Goal: Check status: Check status

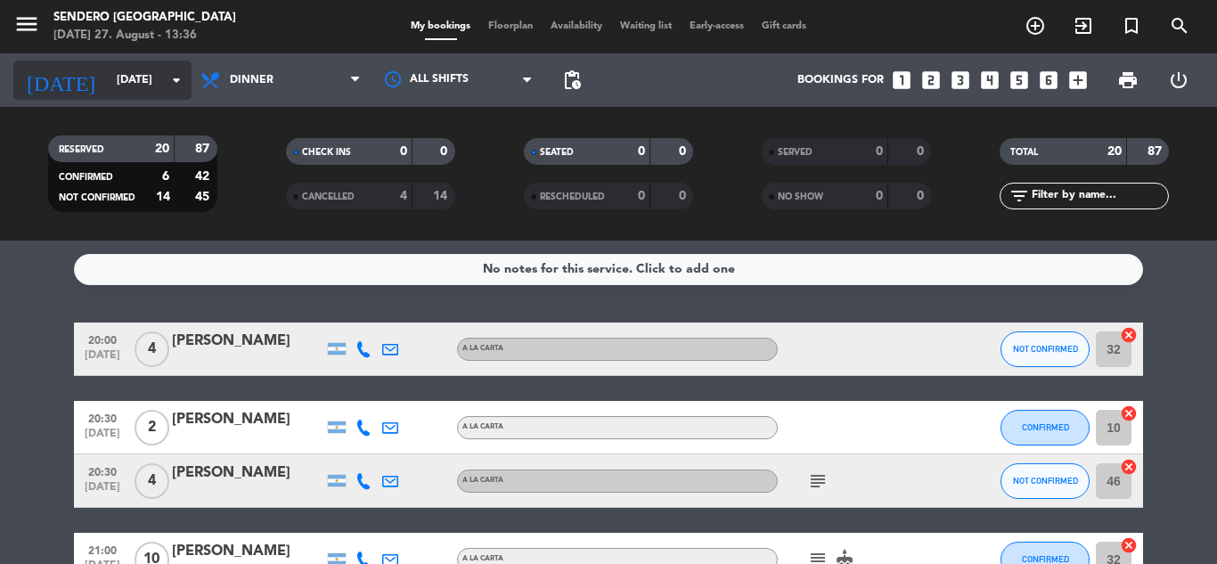
click at [180, 72] on icon "arrow_drop_down" at bounding box center [176, 80] width 21 height 21
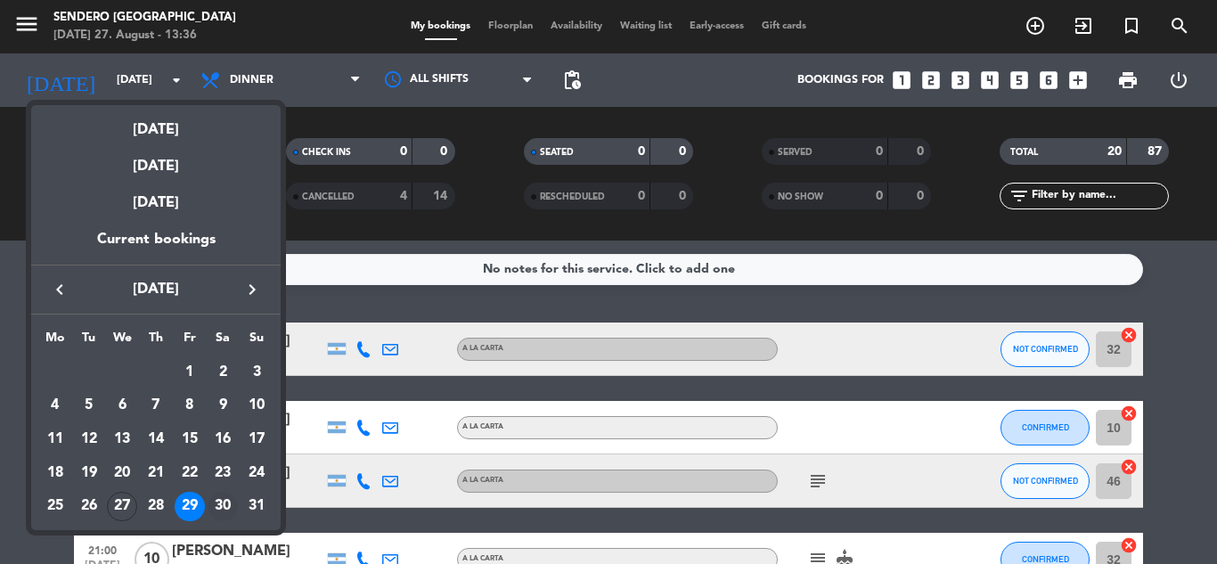
click at [228, 503] on div "30" at bounding box center [223, 507] width 30 height 30
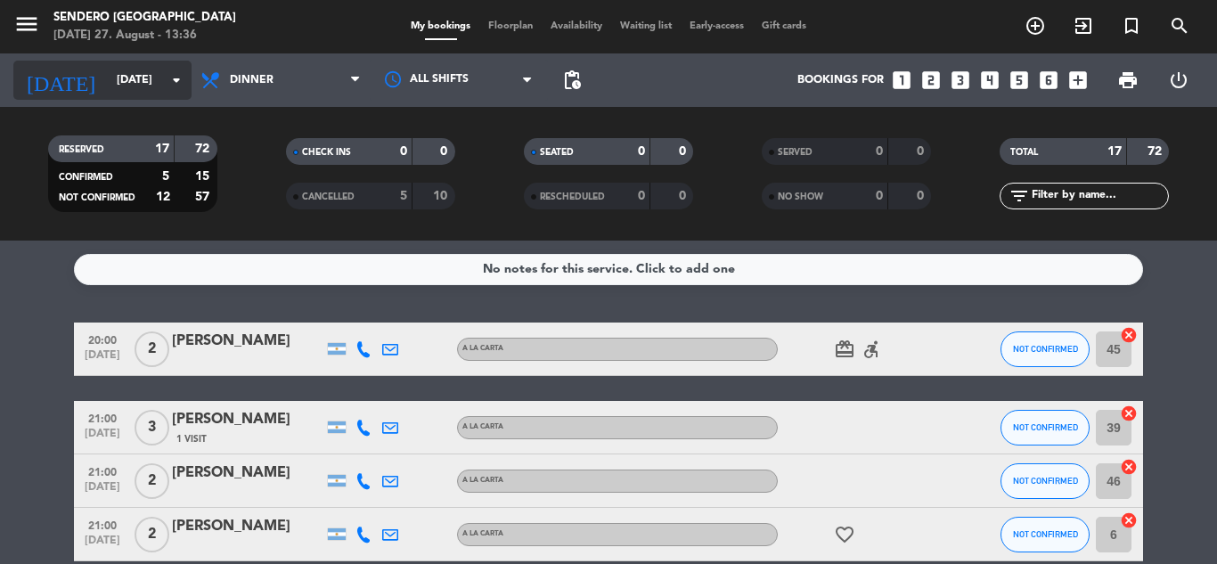
click at [176, 78] on icon "arrow_drop_down" at bounding box center [176, 80] width 21 height 21
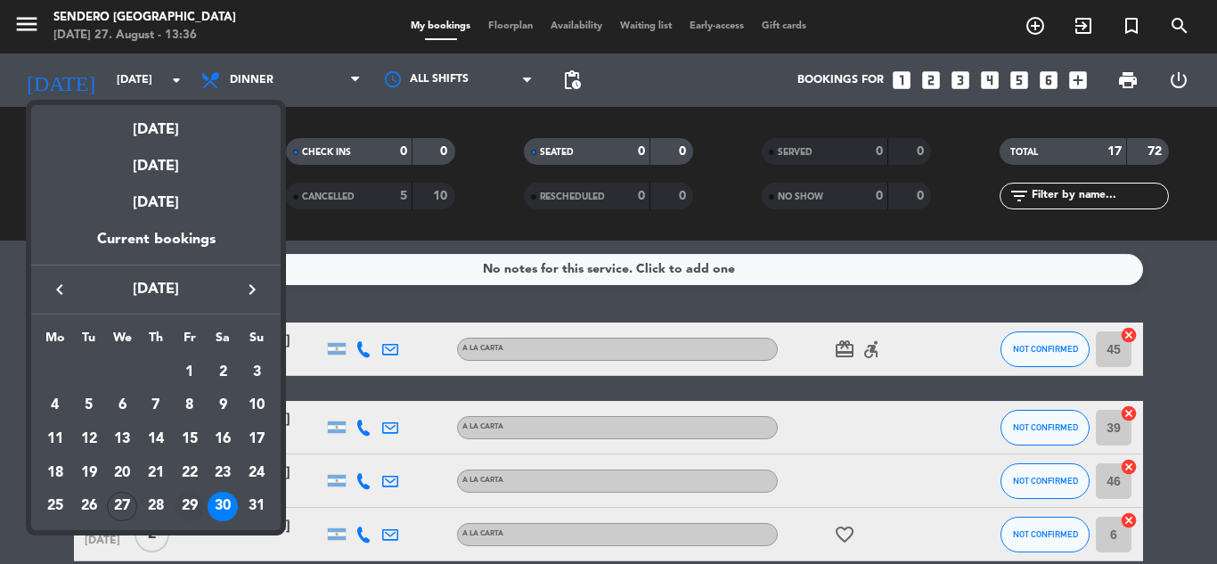
click at [194, 503] on div "29" at bounding box center [190, 507] width 30 height 30
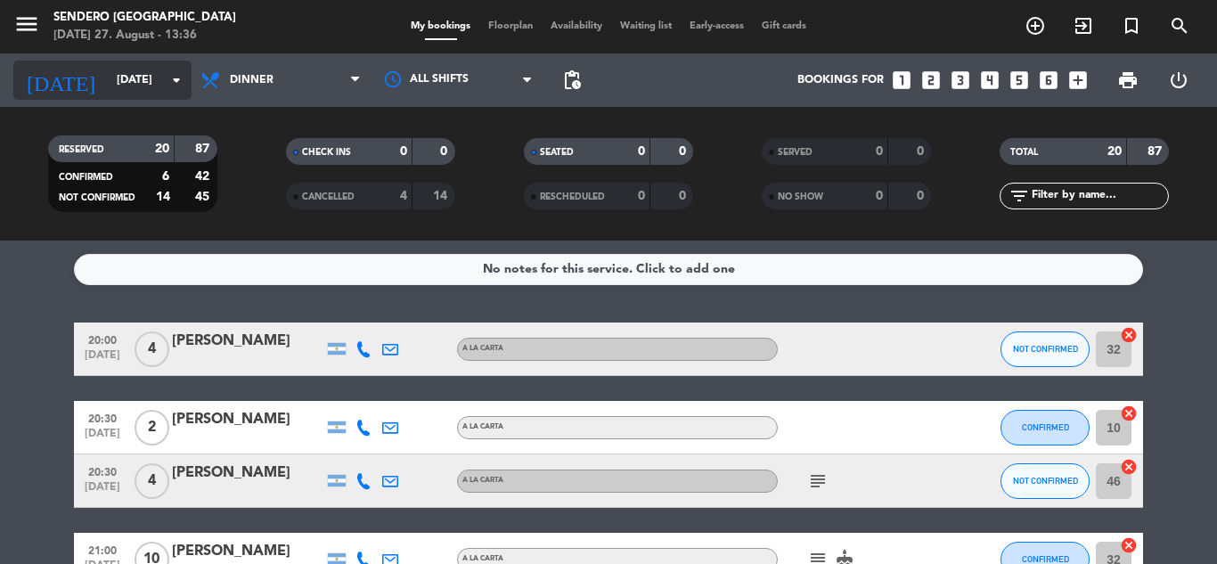
click at [184, 84] on icon "arrow_drop_down" at bounding box center [176, 80] width 21 height 21
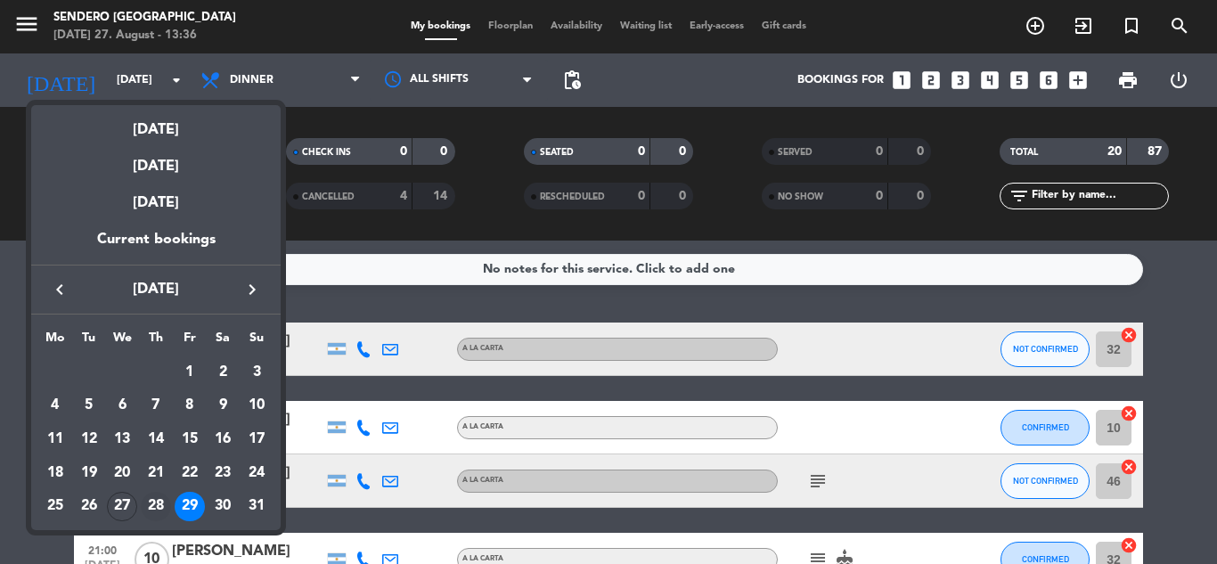
click at [156, 498] on div "28" at bounding box center [156, 507] width 30 height 30
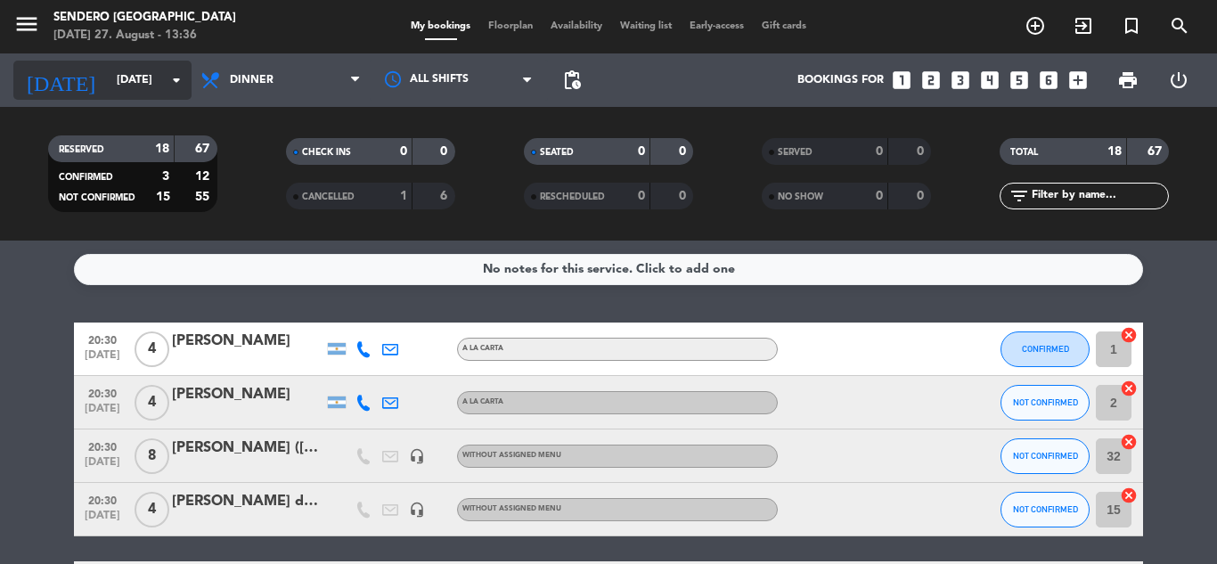
click at [186, 86] on icon "arrow_drop_down" at bounding box center [176, 80] width 21 height 21
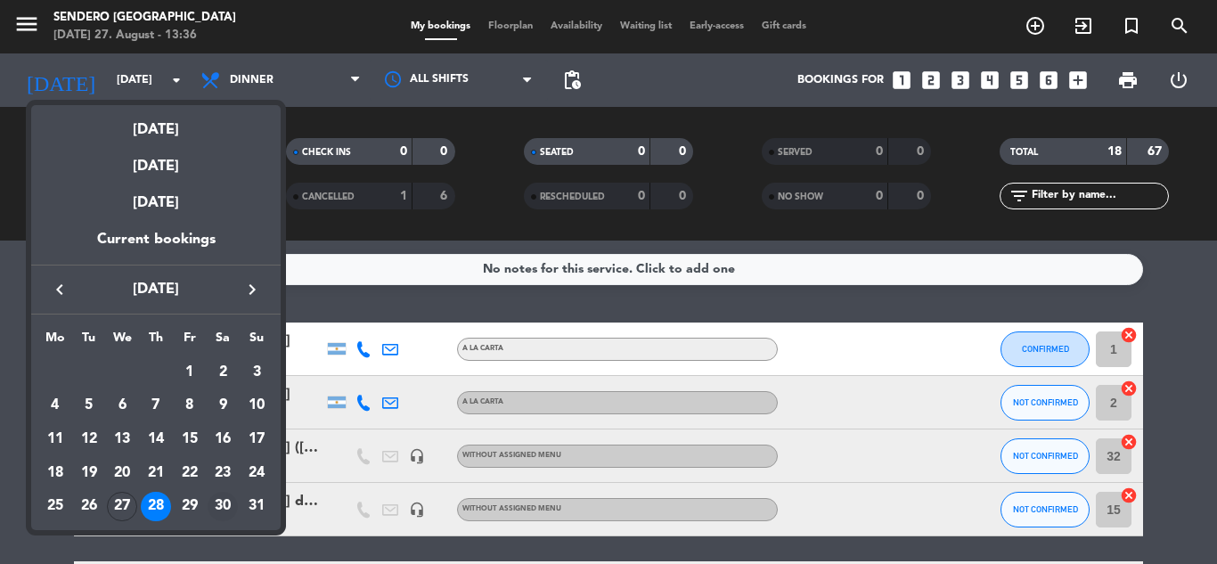
click at [228, 503] on div "30" at bounding box center [223, 507] width 30 height 30
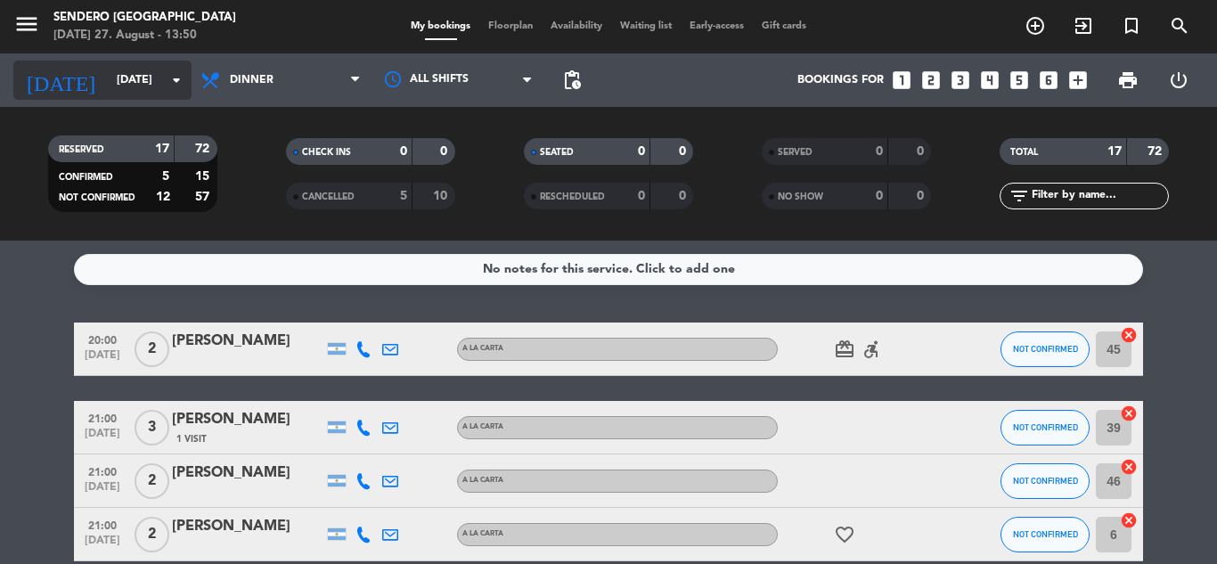
click at [168, 75] on icon "arrow_drop_down" at bounding box center [176, 80] width 21 height 21
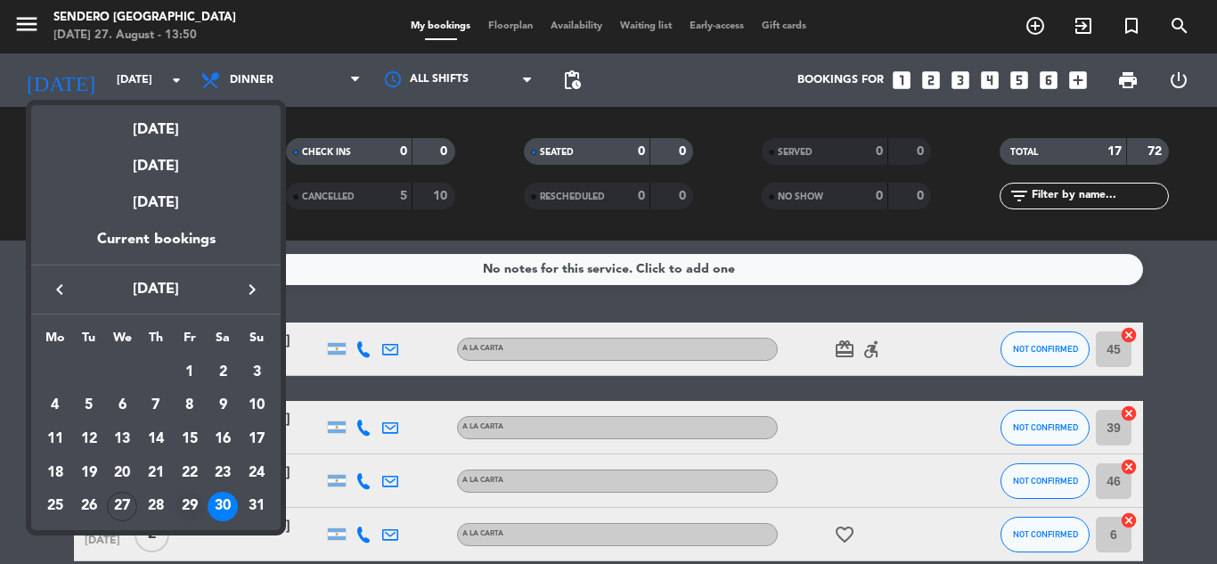
click at [185, 506] on div "29" at bounding box center [190, 507] width 30 height 30
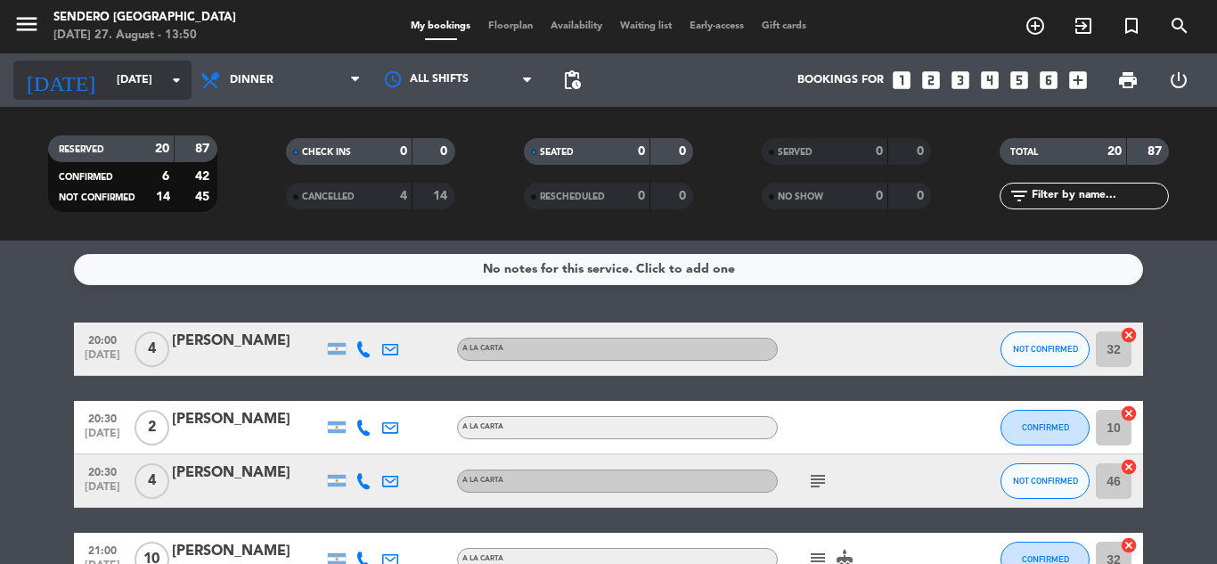
click at [181, 75] on icon "arrow_drop_down" at bounding box center [176, 80] width 21 height 21
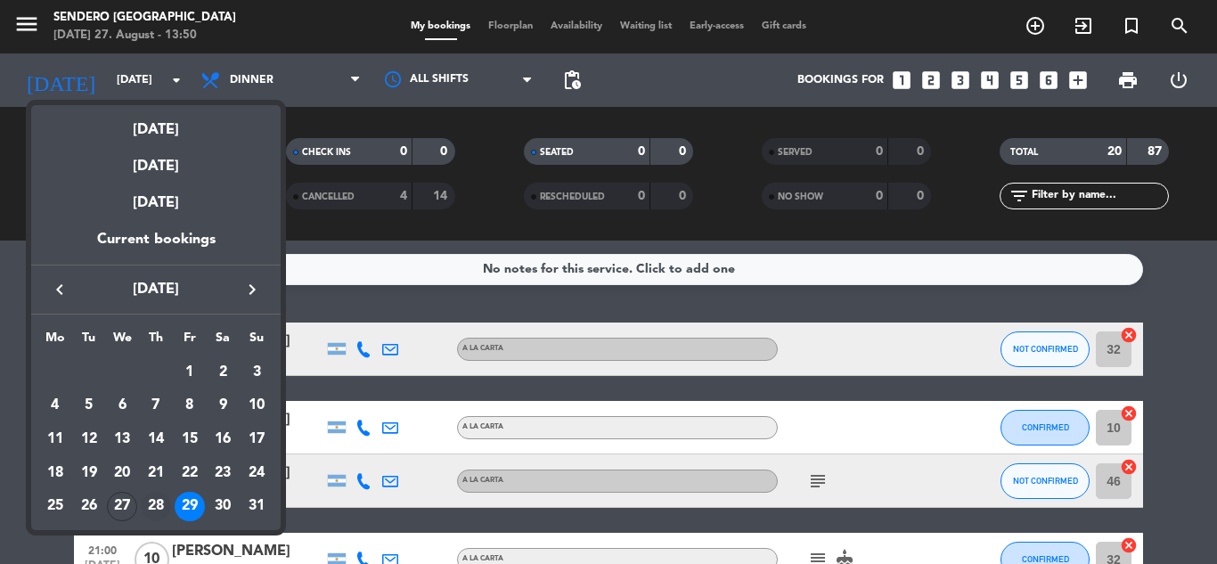
click at [164, 502] on div "28" at bounding box center [156, 507] width 30 height 30
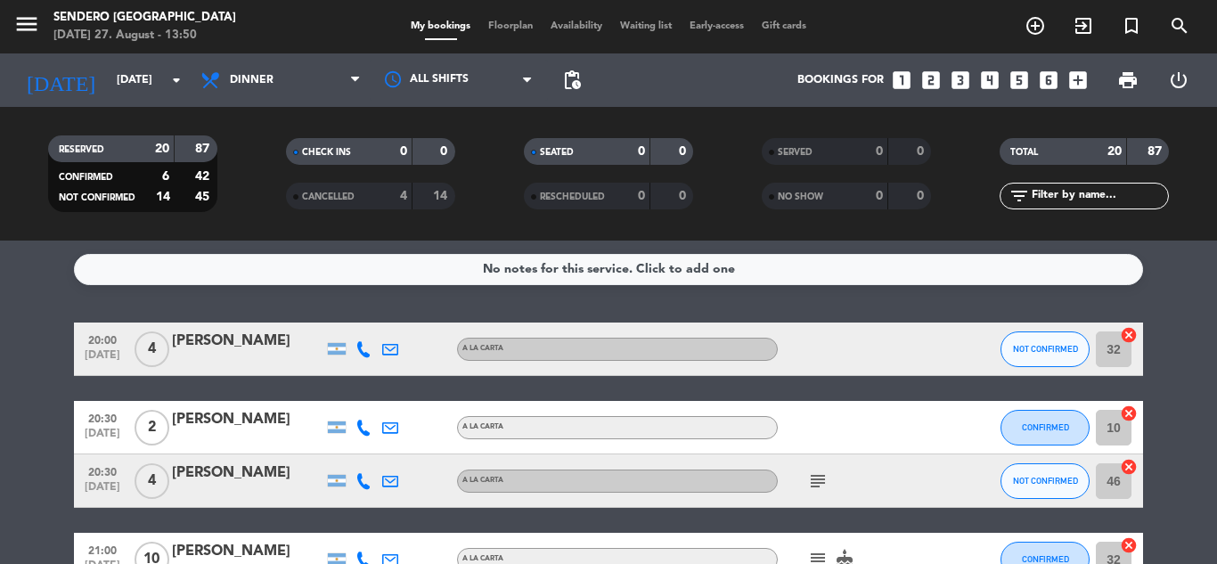
type input "[DATE]"
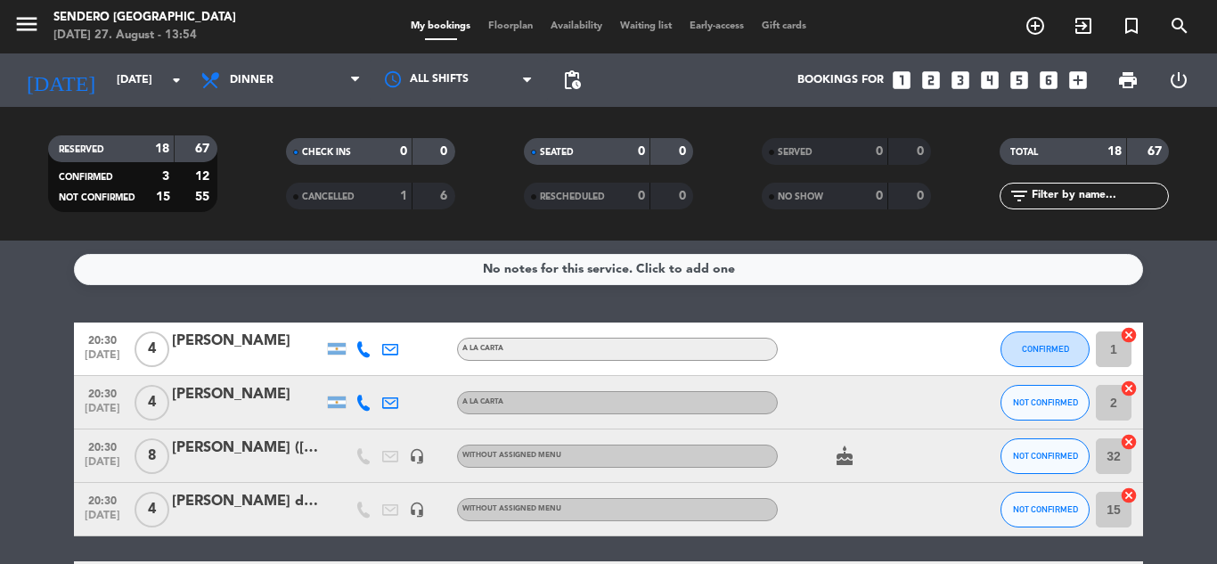
click at [253, 451] on div "[PERSON_NAME] ([PERSON_NAME])" at bounding box center [247, 448] width 151 height 23
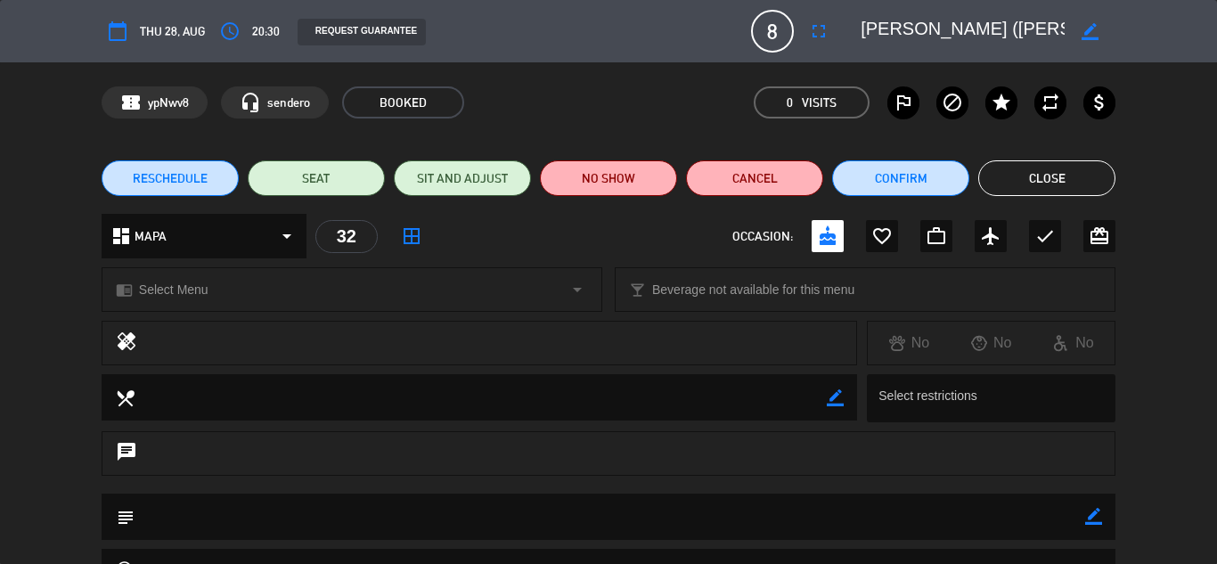
click at [1037, 185] on button "Close" at bounding box center [1046, 178] width 137 height 36
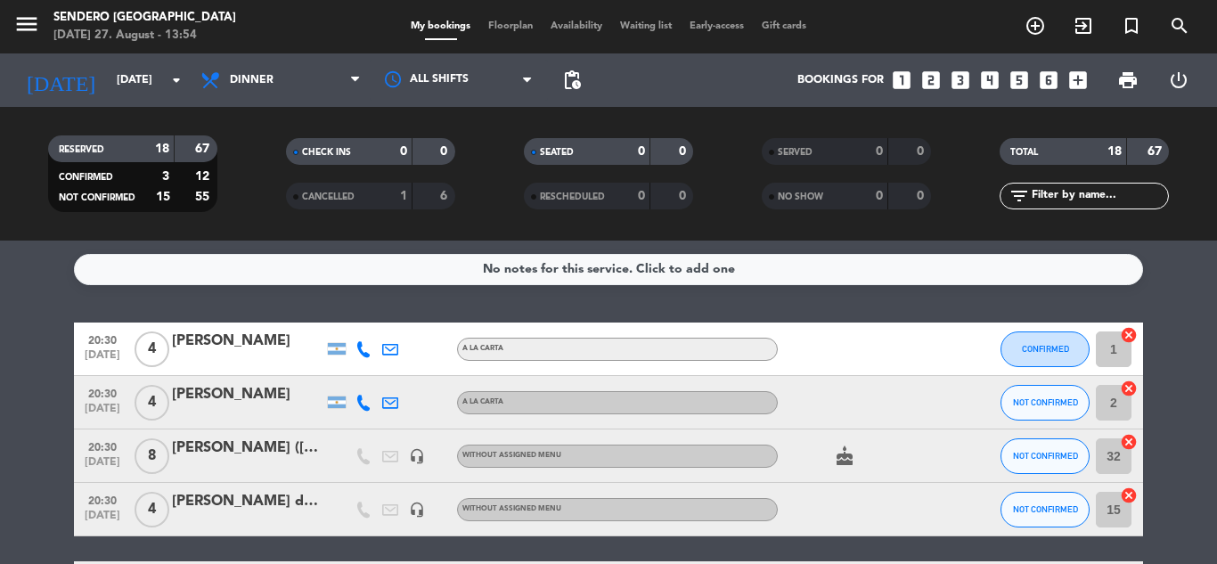
click at [1211, 213] on div "RESERVED 18 67 CONFIRMED 3 12 NOT CONFIRMED 15 55 CHECK INS 0 0 CANCELLED 1 6 S…" at bounding box center [608, 174] width 1217 height 98
click at [1206, 308] on div "No notes for this service. Click to add one 20:30 [DATE] 4 [PERSON_NAME] A [PER…" at bounding box center [608, 402] width 1217 height 323
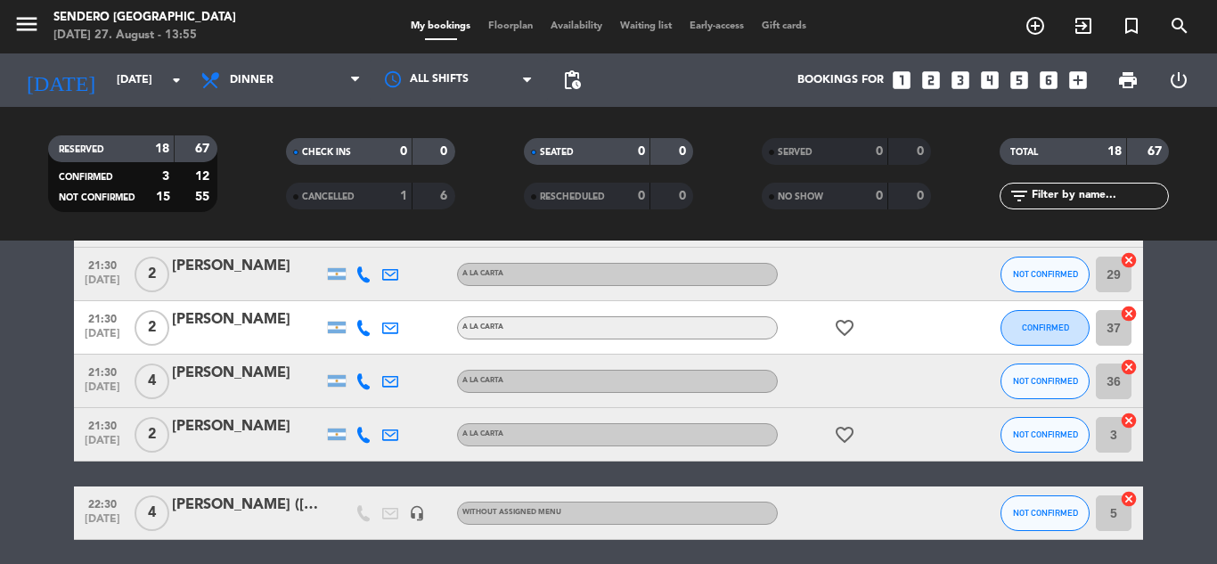
scroll to position [855, 0]
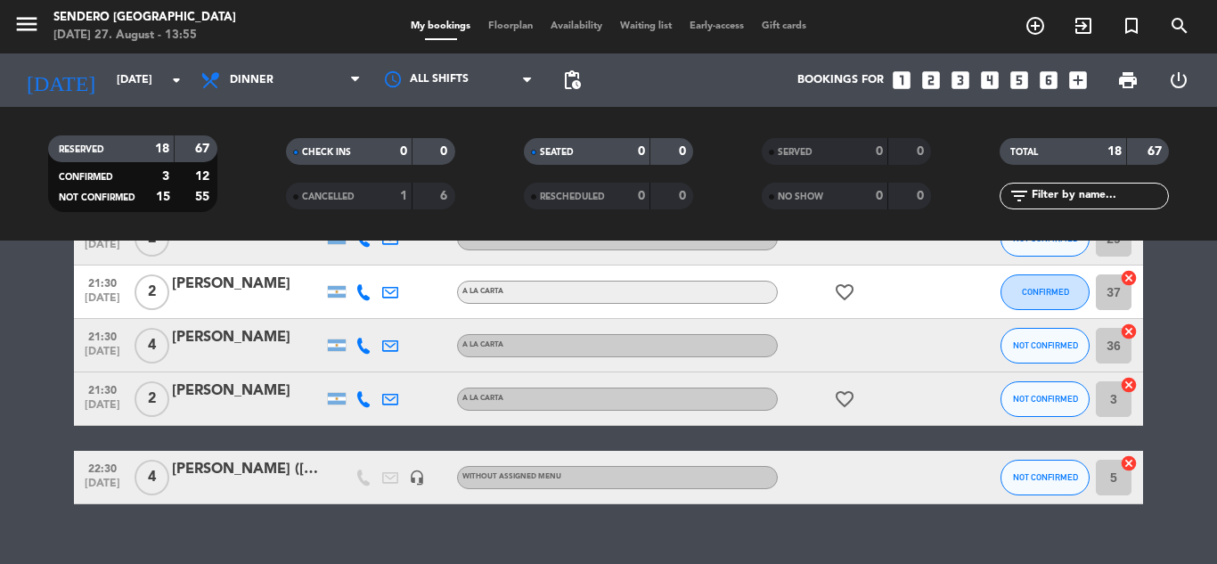
click at [265, 468] on div "[PERSON_NAME] ([PERSON_NAME]/[PERSON_NAME])" at bounding box center [247, 469] width 151 height 23
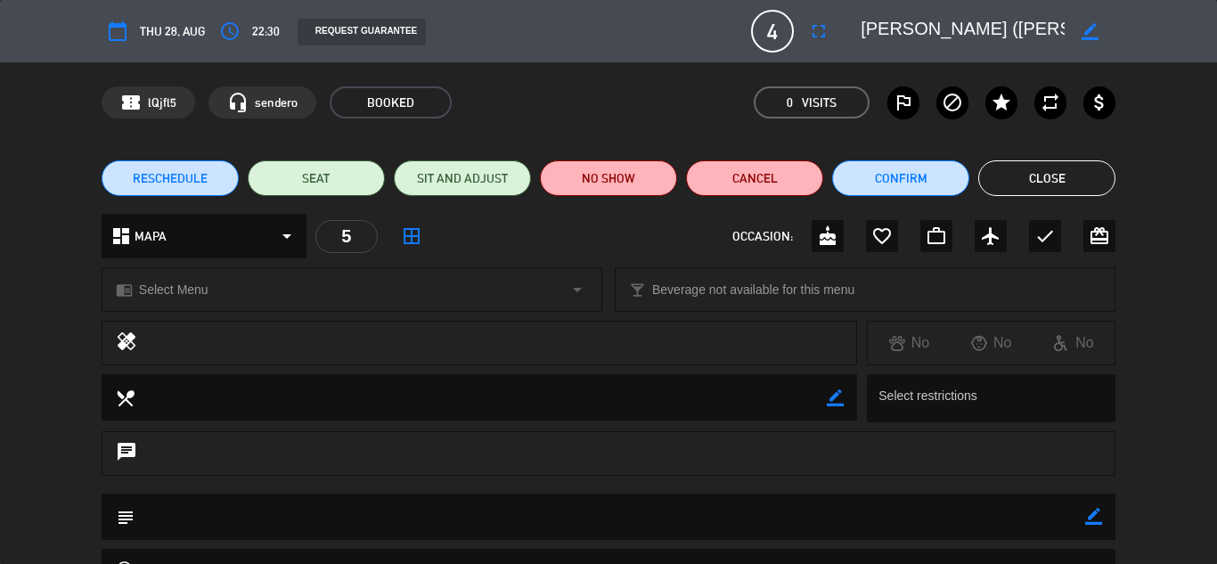
click at [1090, 179] on button "Close" at bounding box center [1046, 178] width 137 height 36
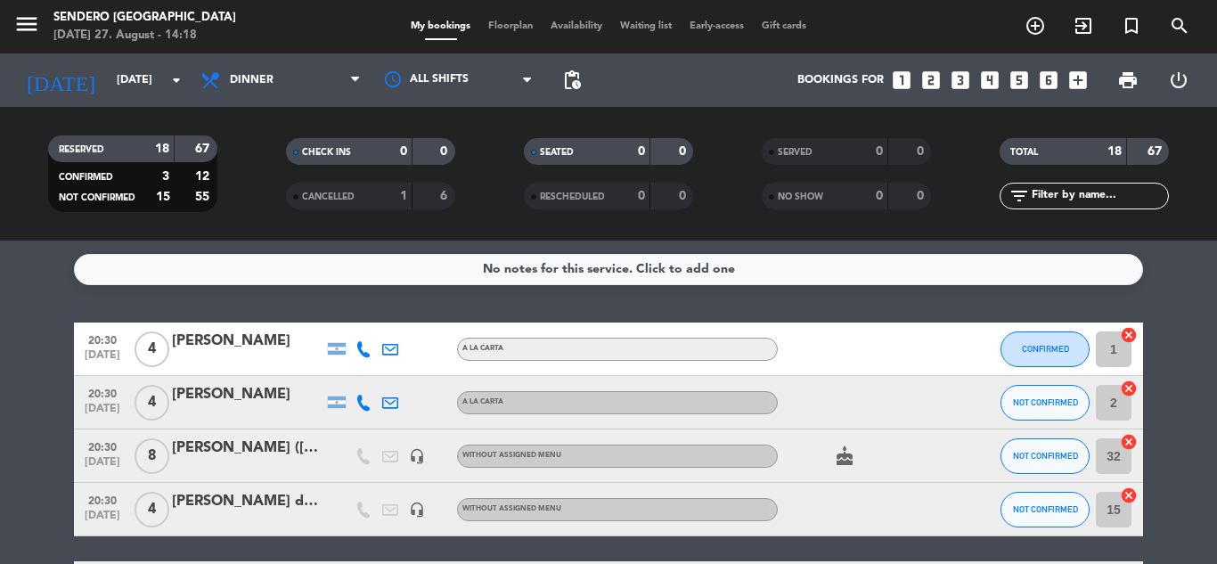
scroll to position [36, 0]
